Goal: Book appointment/travel/reservation

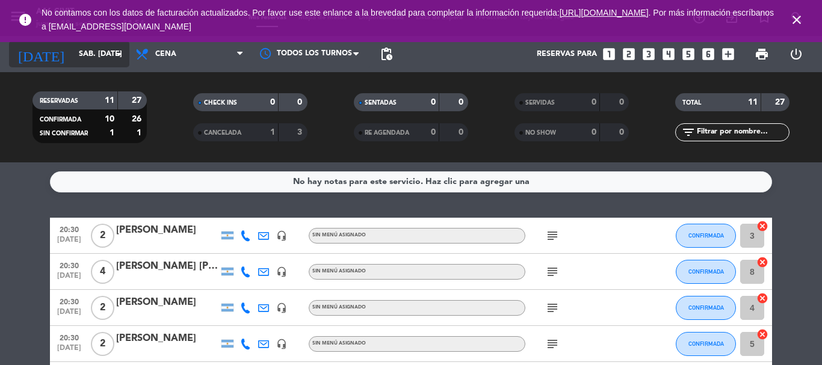
click at [115, 53] on icon "arrow_drop_down" at bounding box center [119, 54] width 14 height 14
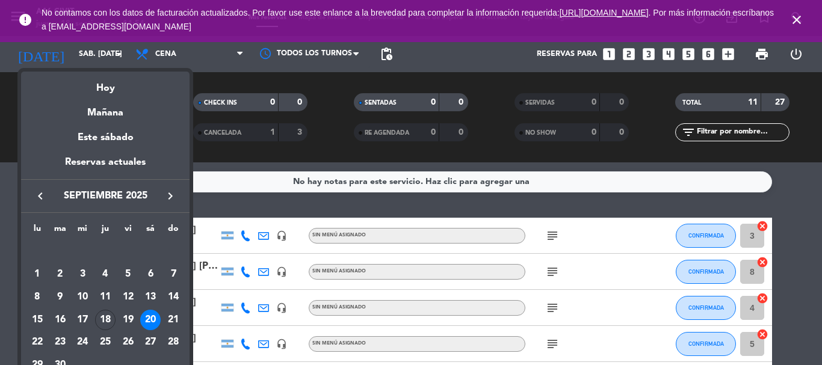
click at [123, 58] on div at bounding box center [411, 182] width 822 height 365
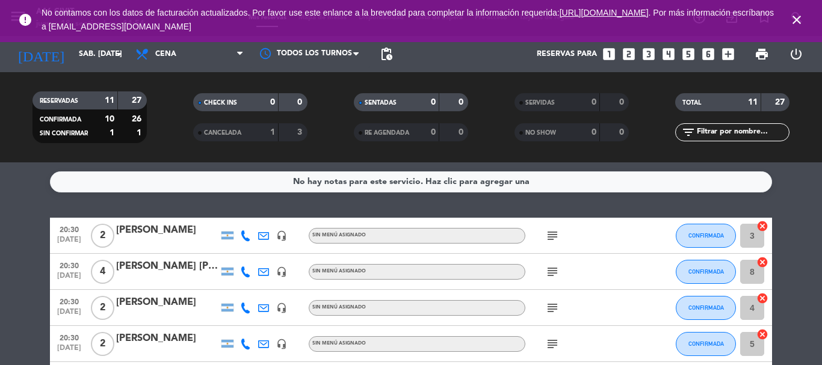
click at [790, 19] on icon "close" at bounding box center [796, 20] width 14 height 14
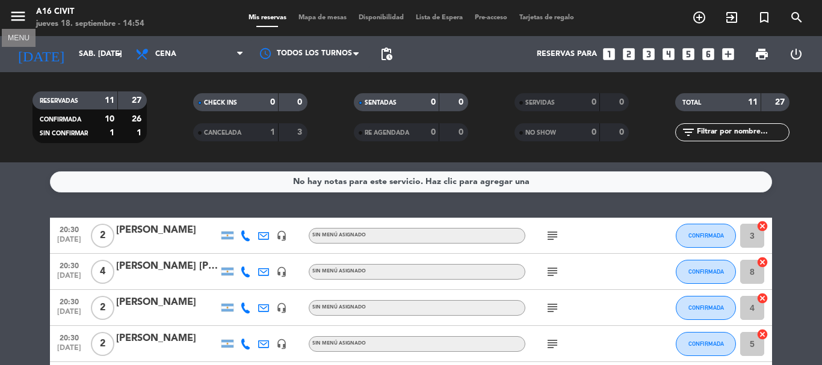
click at [14, 18] on icon "menu" at bounding box center [18, 16] width 18 height 18
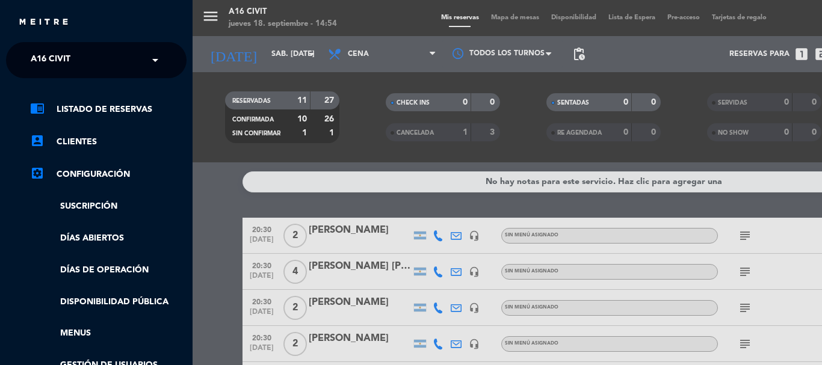
click at [85, 49] on div "× A16 Civit" at bounding box center [57, 60] width 63 height 25
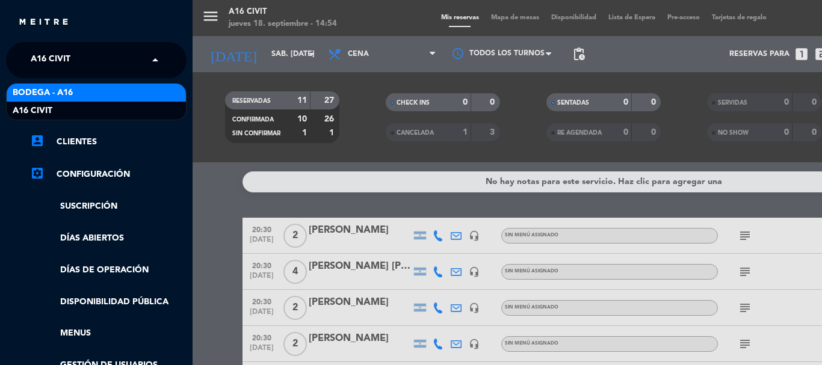
click at [77, 88] on div "Bodega - A16" at bounding box center [96, 93] width 179 height 18
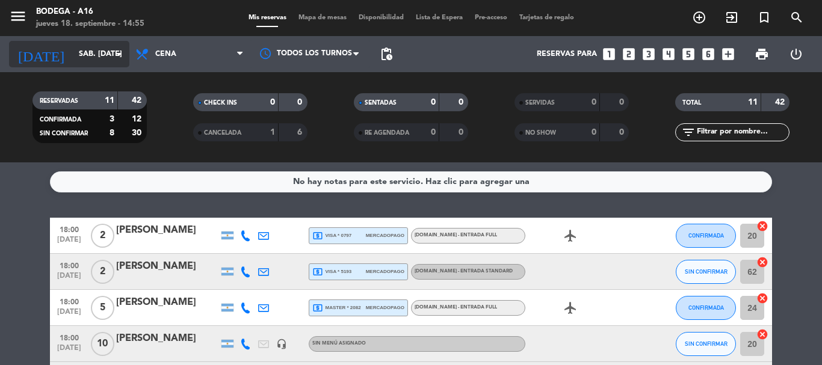
click at [105, 51] on input "sáb. [DATE]" at bounding box center [124, 54] width 102 height 20
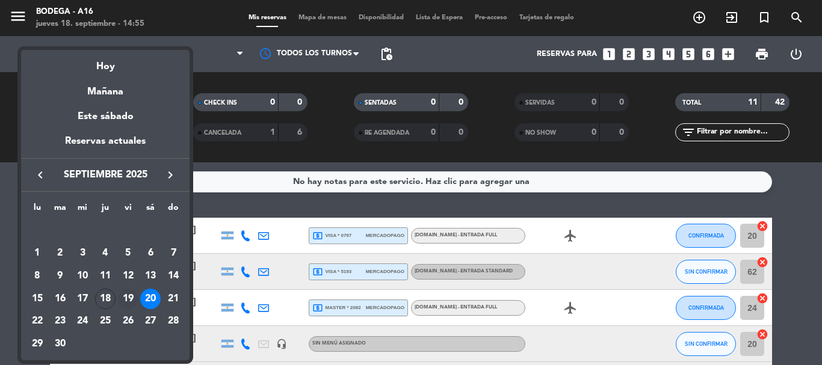
click at [128, 300] on div "19" at bounding box center [128, 299] width 20 height 20
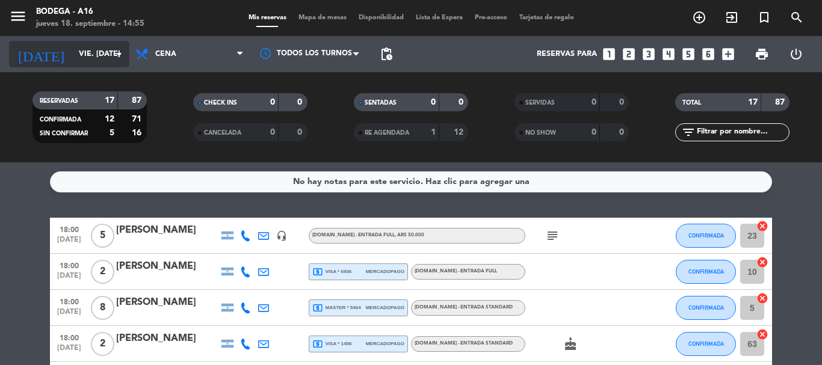
click at [116, 52] on icon "arrow_drop_down" at bounding box center [119, 54] width 14 height 14
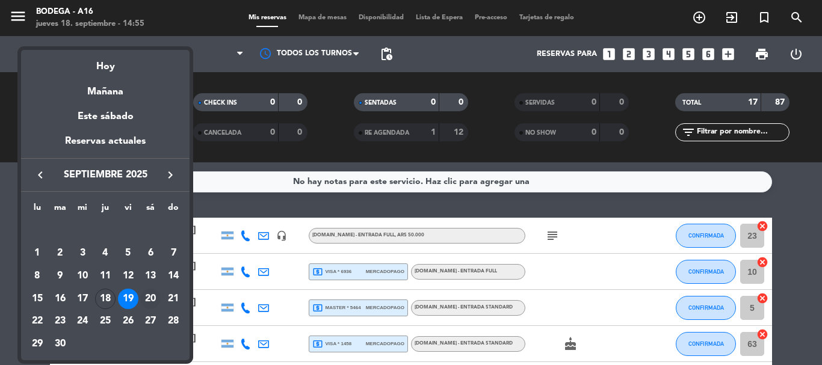
click at [151, 298] on div "20" at bounding box center [150, 299] width 20 height 20
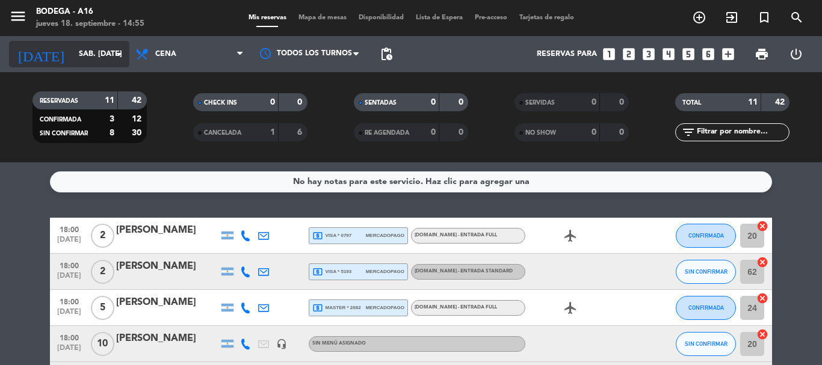
click at [125, 55] on icon "arrow_drop_down" at bounding box center [119, 54] width 14 height 14
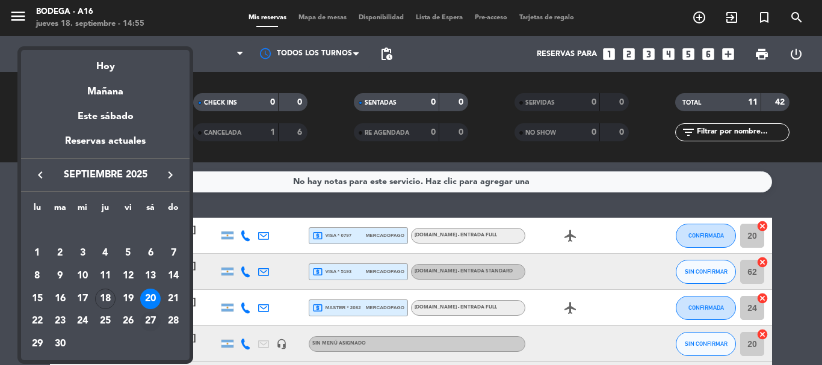
click at [152, 315] on div "27" at bounding box center [150, 322] width 20 height 20
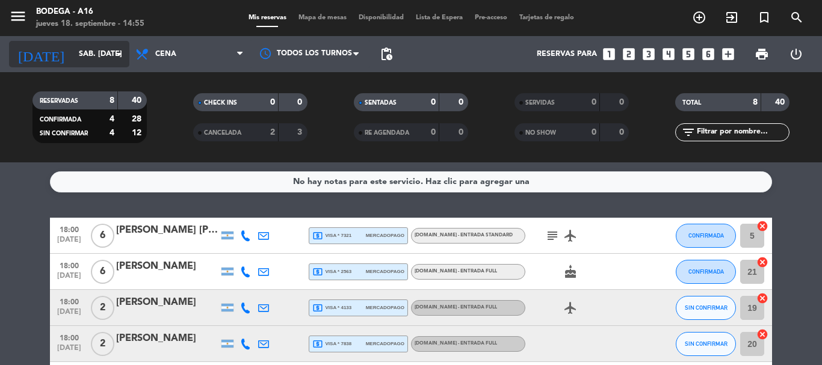
click at [103, 53] on input "sáb. [DATE]" at bounding box center [124, 54] width 102 height 20
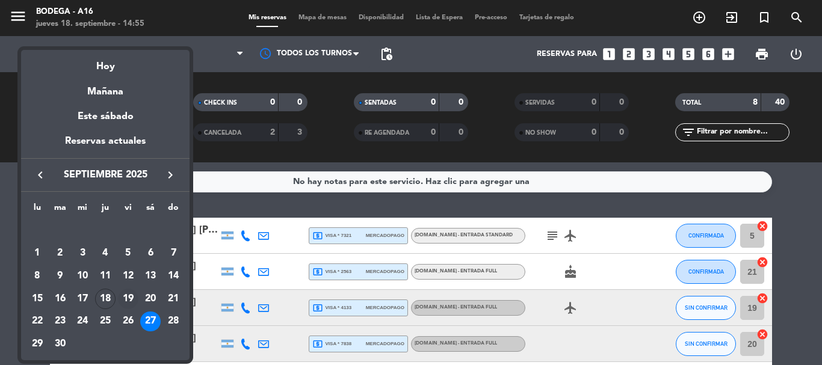
click at [126, 297] on div "19" at bounding box center [128, 299] width 20 height 20
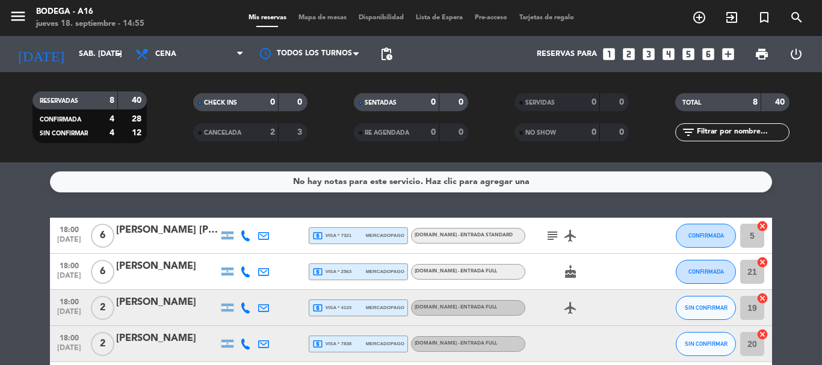
type input "vie. [DATE]"
